Goal: Find specific page/section: Find specific page/section

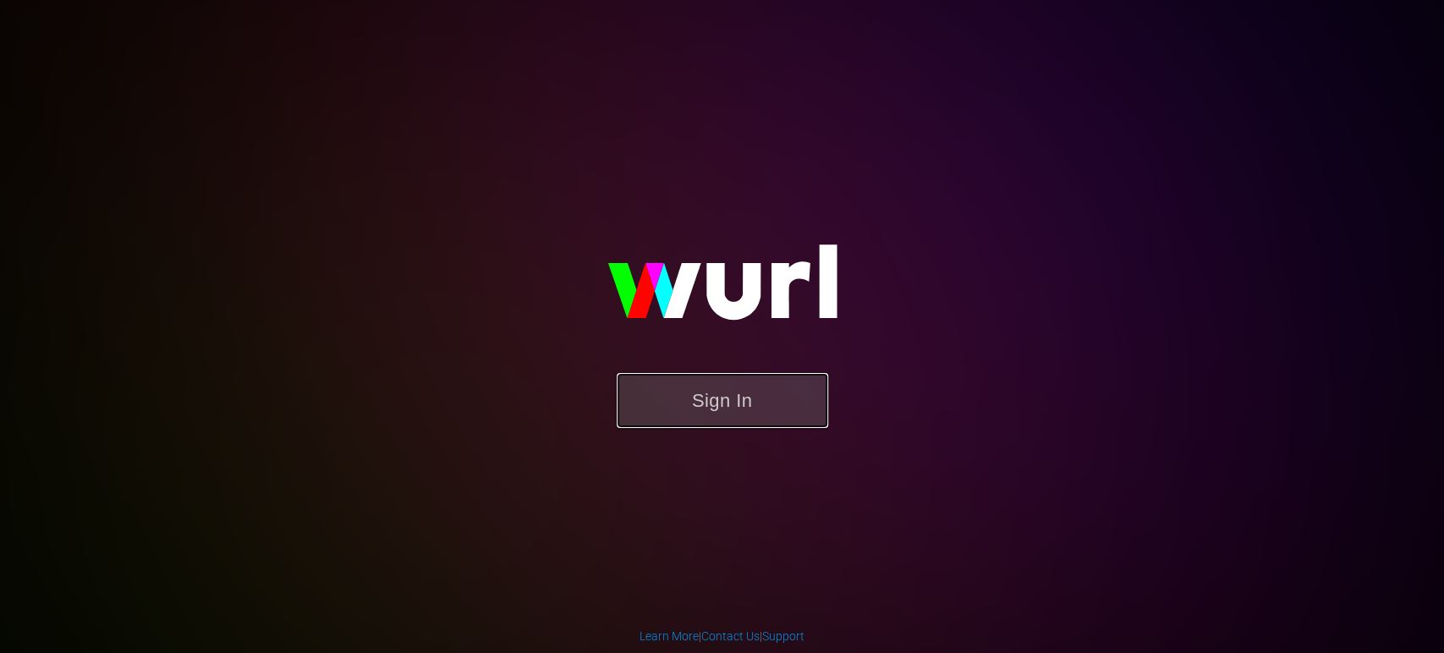
click at [728, 379] on button "Sign In" at bounding box center [721, 400] width 211 height 55
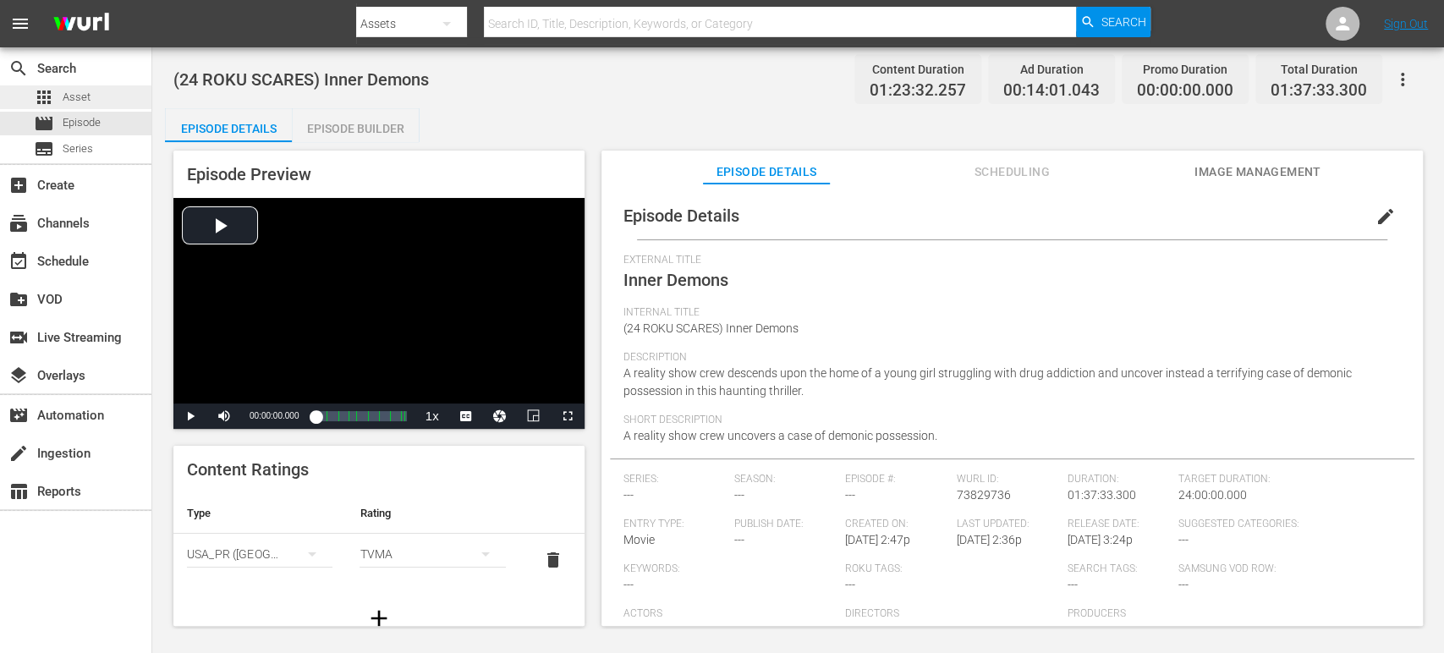
click at [69, 90] on span "Asset" at bounding box center [77, 97] width 28 height 17
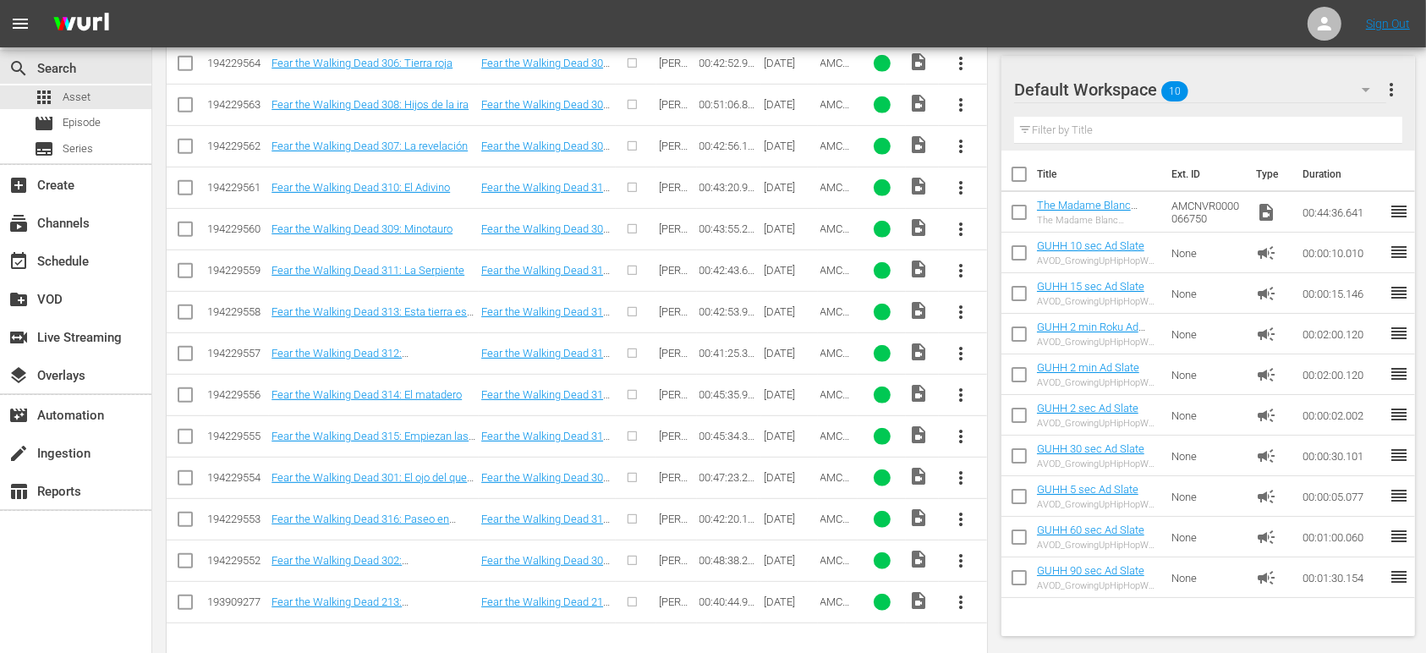
scroll to position [819, 0]
